Goal: Transaction & Acquisition: Book appointment/travel/reservation

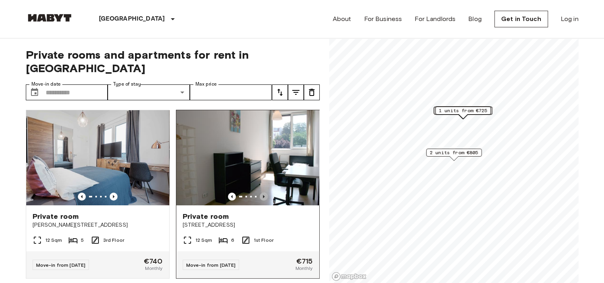
click at [263, 195] on icon "Previous image" at bounding box center [264, 196] width 2 height 3
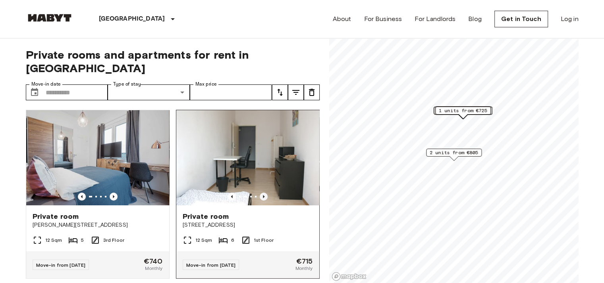
click at [263, 195] on icon "Previous image" at bounding box center [264, 196] width 2 height 3
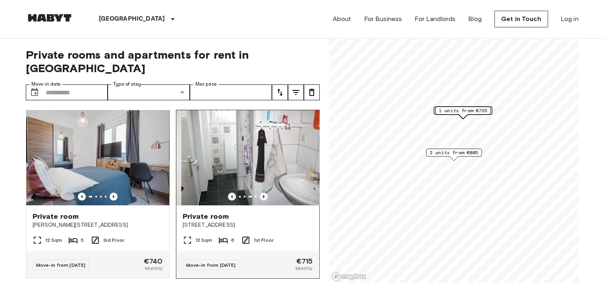
click at [263, 195] on icon "Previous image" at bounding box center [264, 196] width 2 height 3
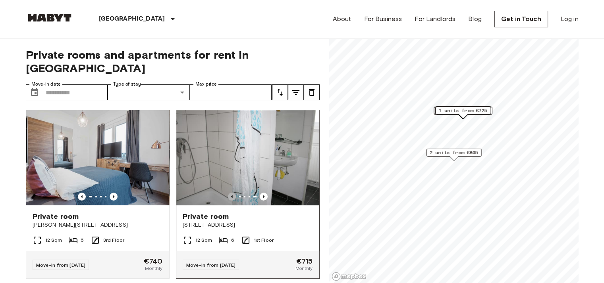
click at [231, 195] on icon "Previous image" at bounding box center [232, 196] width 2 height 3
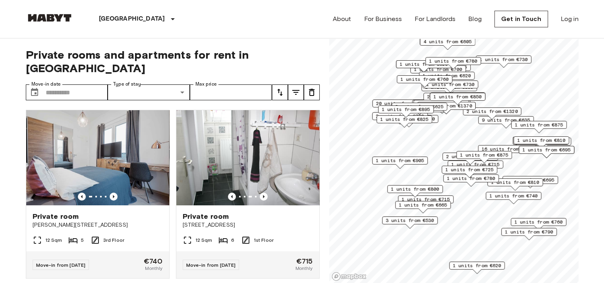
click at [421, 223] on span "3 units from €530" at bounding box center [409, 220] width 48 height 7
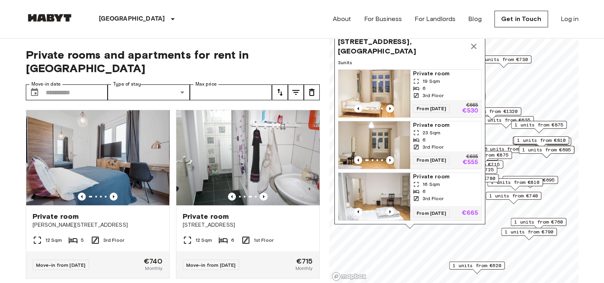
click at [447, 92] on div "3rd Floor" at bounding box center [445, 95] width 65 height 7
click at [475, 42] on icon "Map marker" at bounding box center [474, 47] width 10 height 10
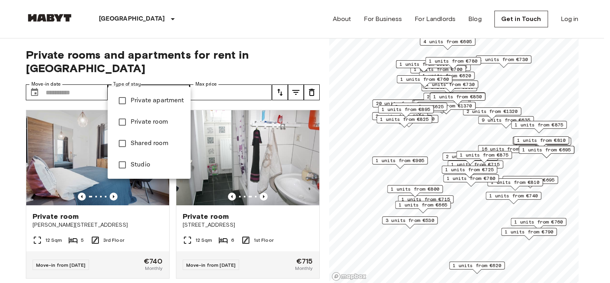
click at [139, 164] on span "Studio" at bounding box center [158, 165] width 54 height 10
type input "******"
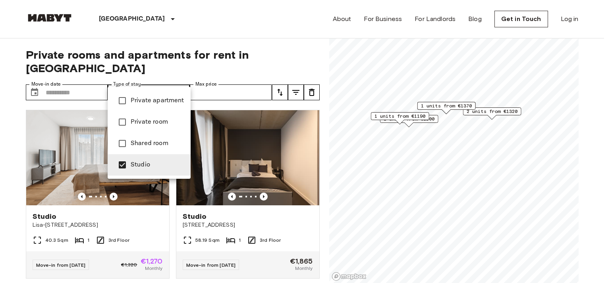
click at [139, 169] on span "Studio" at bounding box center [158, 165] width 54 height 10
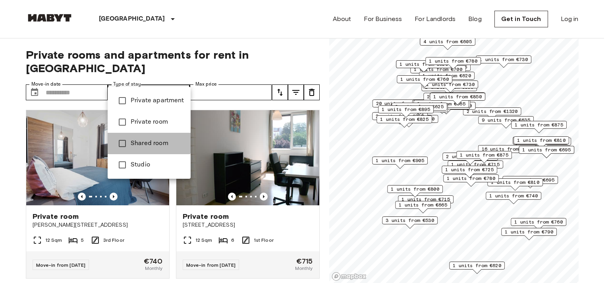
click at [144, 139] on span "Shared room" at bounding box center [158, 144] width 54 height 10
type input "**********"
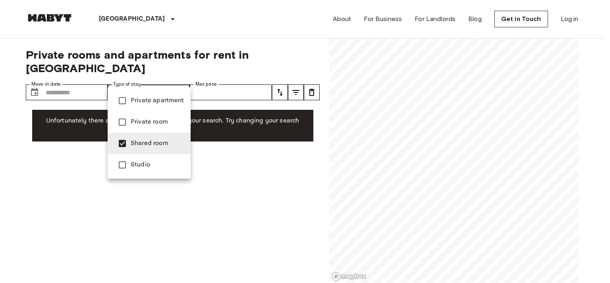
click at [146, 146] on span "Shared room" at bounding box center [158, 144] width 54 height 10
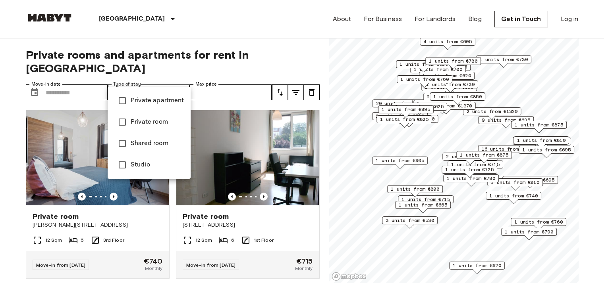
click at [152, 100] on span "Private apartment" at bounding box center [158, 101] width 54 height 10
type input "**********"
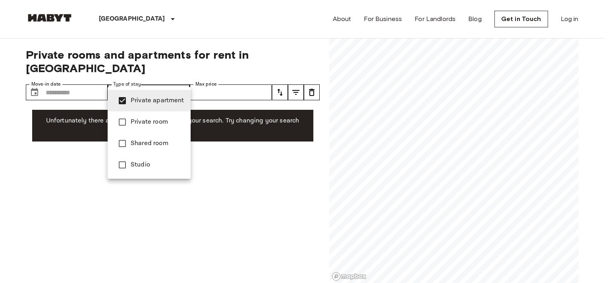
click at [152, 100] on span "Private apartment" at bounding box center [158, 101] width 54 height 10
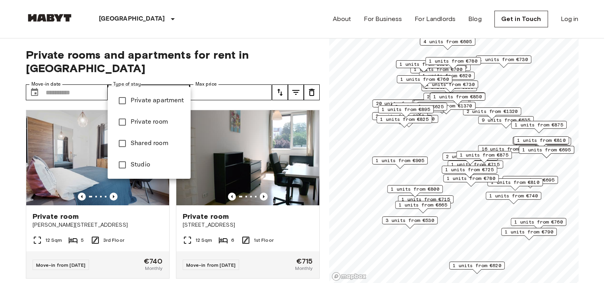
click at [144, 162] on span "Studio" at bounding box center [158, 165] width 54 height 10
type input "******"
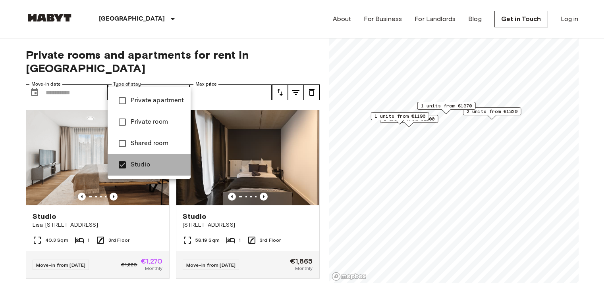
click at [148, 162] on span "Studio" at bounding box center [158, 165] width 54 height 10
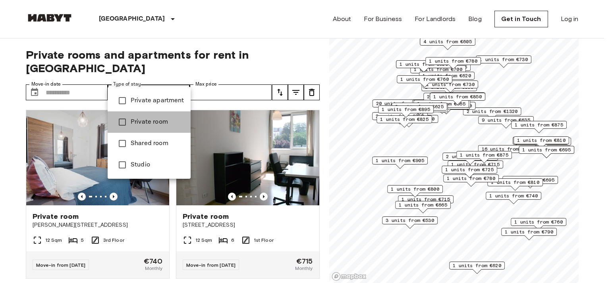
click at [152, 125] on span "Private room" at bounding box center [158, 122] width 54 height 10
type input "**********"
click at [152, 125] on span "Private room" at bounding box center [158, 122] width 54 height 10
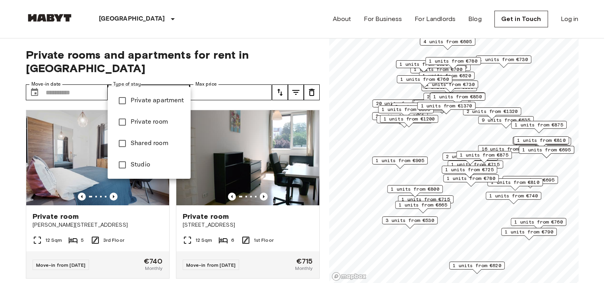
drag, startPoint x: 506, startPoint y: 90, endPoint x: 511, endPoint y: 93, distance: 5.7
click at [511, 93] on div at bounding box center [305, 141] width 610 height 283
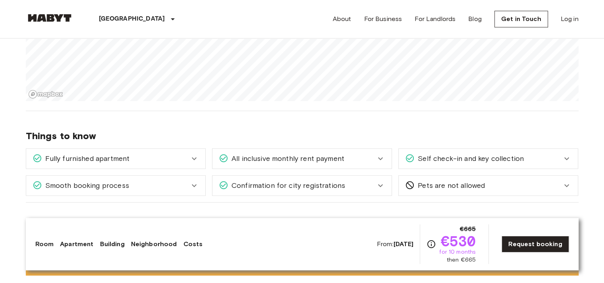
scroll to position [660, 0]
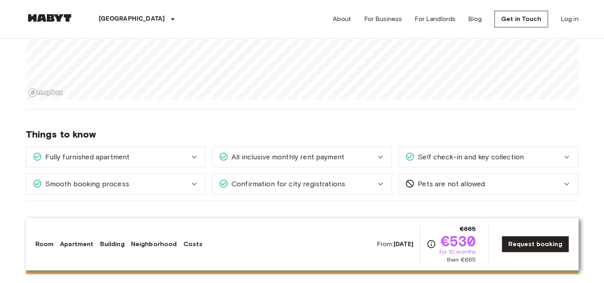
click at [195, 160] on icon at bounding box center [194, 157] width 10 height 10
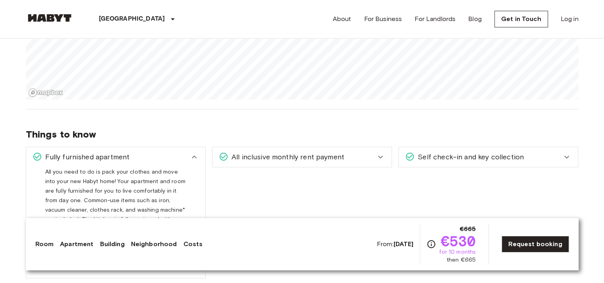
click at [195, 160] on icon at bounding box center [194, 157] width 10 height 10
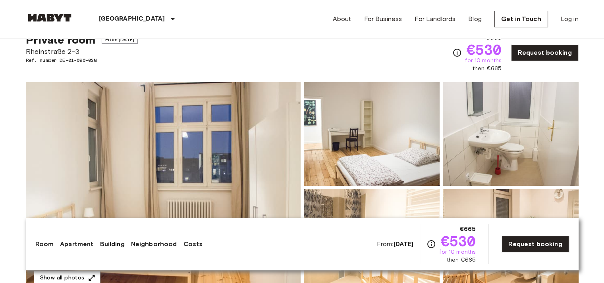
scroll to position [0, 0]
